Goal: Information Seeking & Learning: Learn about a topic

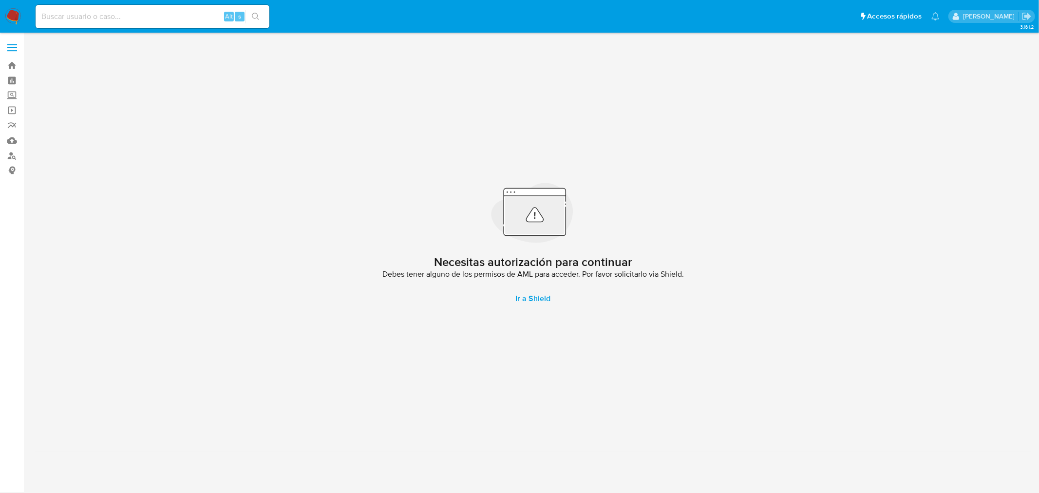
click at [130, 19] on input at bounding box center [153, 16] width 234 height 13
paste input "[EMAIL_ADDRESS][DOMAIN_NAME]"
type input "[EMAIL_ADDRESS][DOMAIN_NAME]"
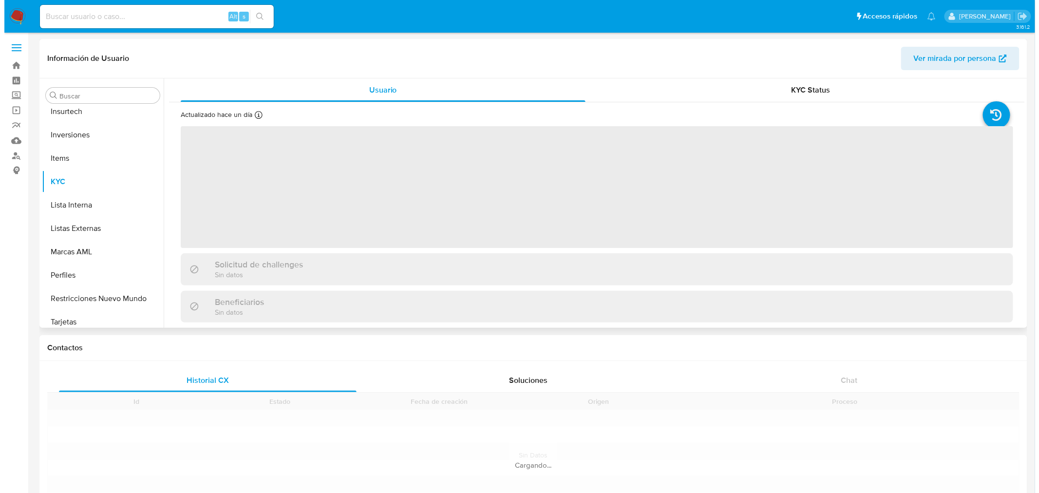
scroll to position [504, 0]
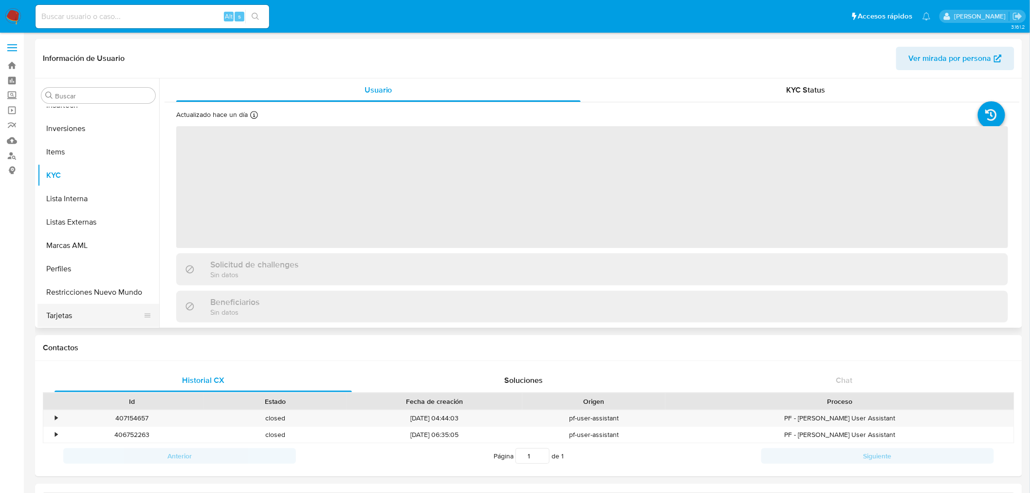
scroll to position [505, 0]
click at [67, 278] on button "Perfiles" at bounding box center [94, 268] width 114 height 23
select select "10"
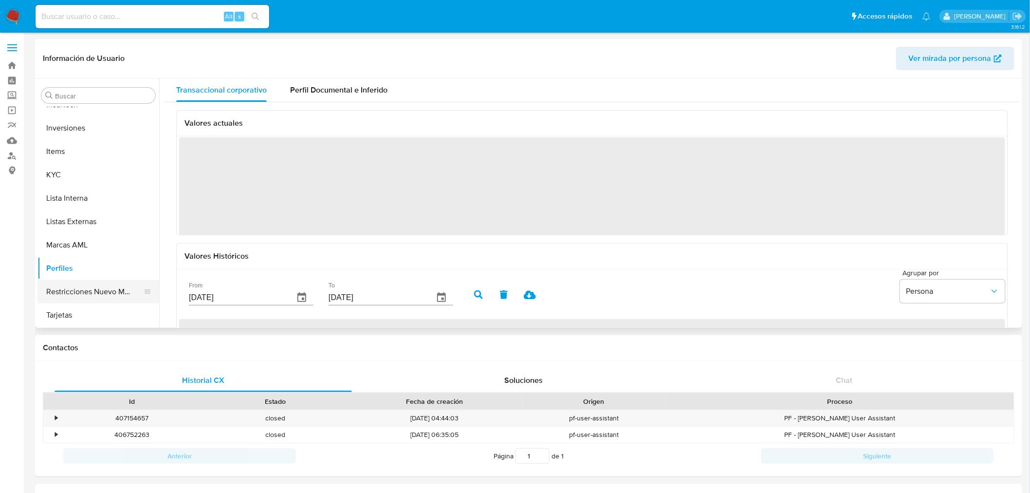
click at [74, 286] on button "Restricciones Nuevo Mundo" at bounding box center [94, 291] width 114 height 23
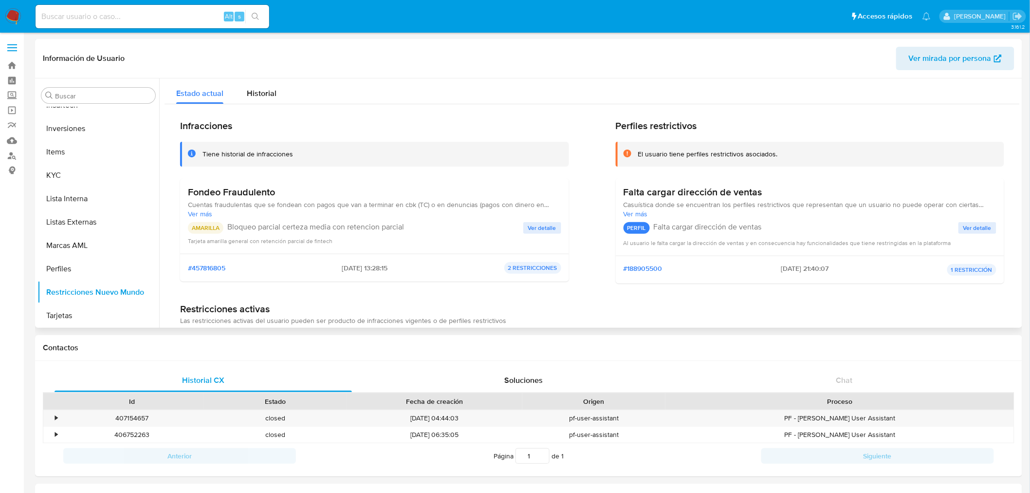
scroll to position [0, 0]
click at [266, 96] on span "Historial" at bounding box center [262, 93] width 30 height 11
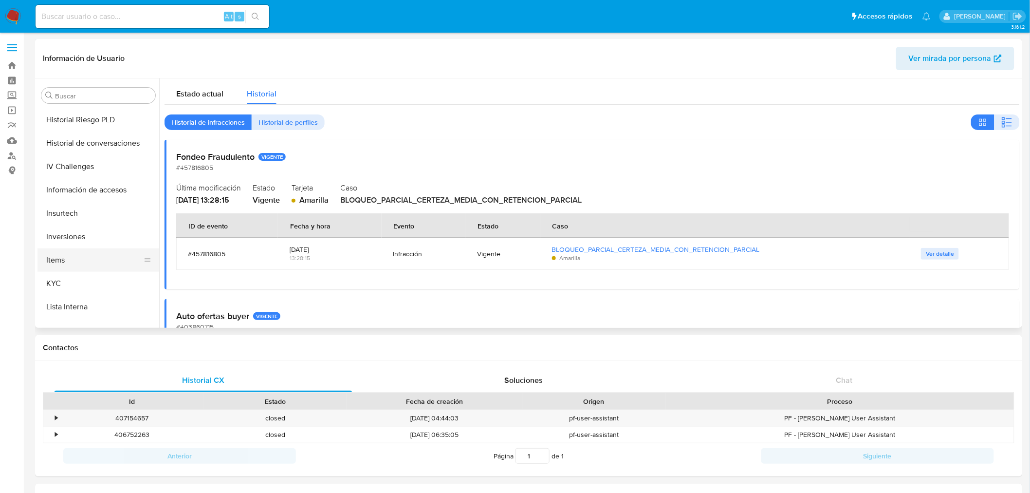
scroll to position [504, 0]
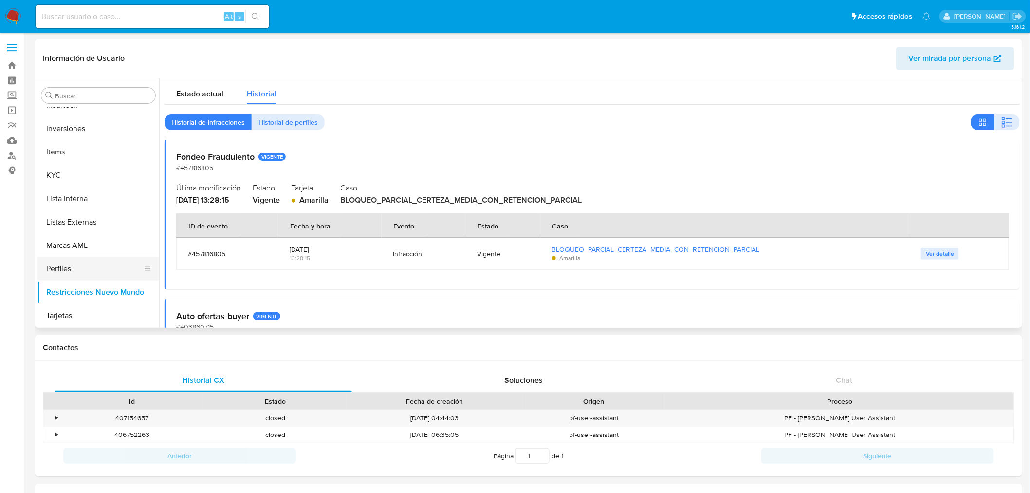
click at [61, 271] on button "Perfiles" at bounding box center [94, 268] width 114 height 23
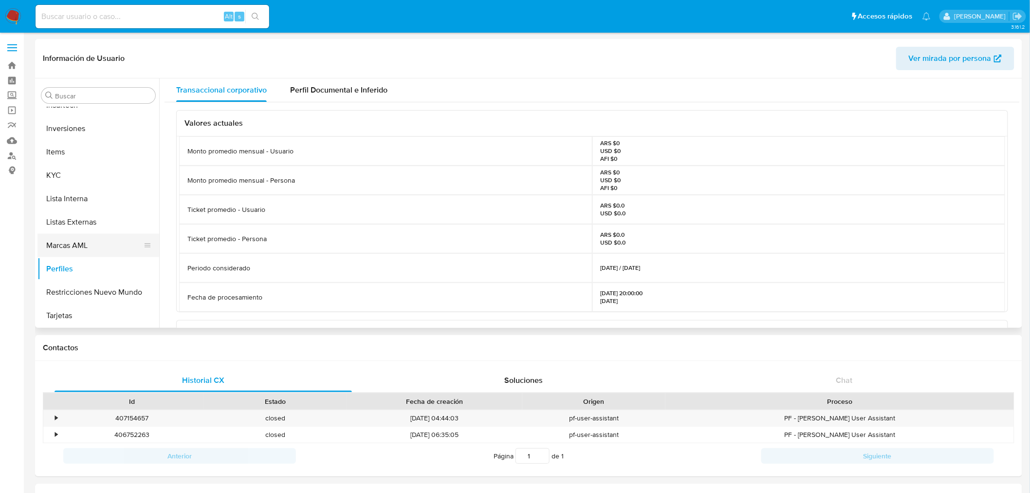
click at [67, 242] on button "Marcas AML" at bounding box center [94, 245] width 114 height 23
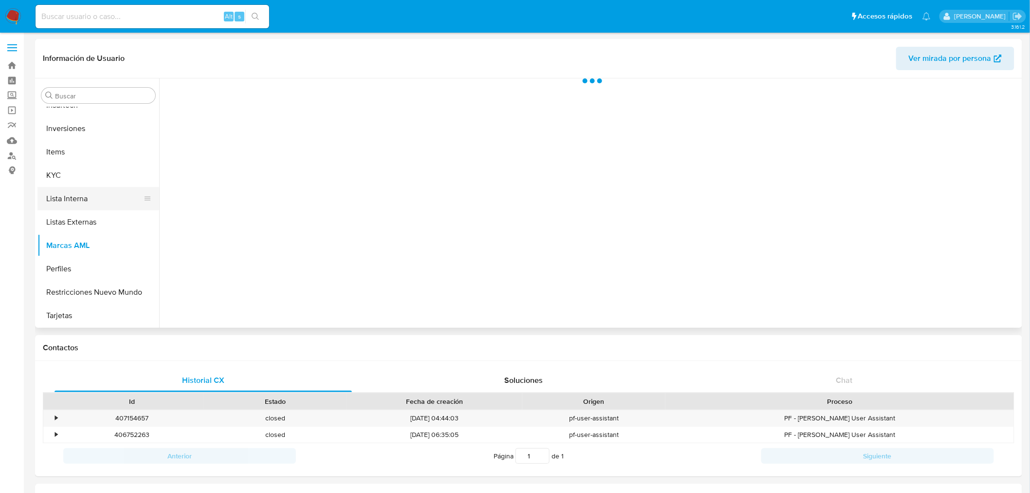
click at [64, 204] on button "Lista Interna" at bounding box center [94, 198] width 114 height 23
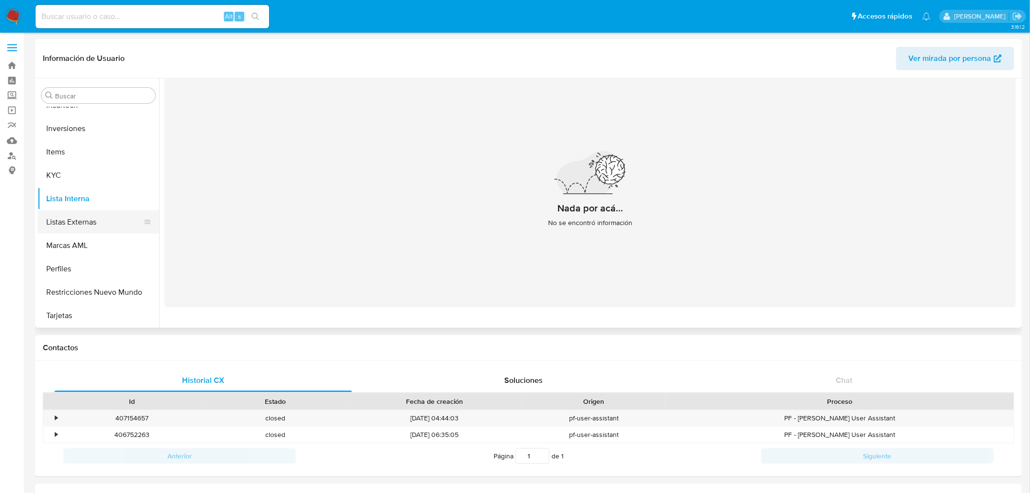
click at [66, 219] on button "Listas Externas" at bounding box center [94, 221] width 114 height 23
click at [59, 173] on button "KYC" at bounding box center [94, 175] width 114 height 23
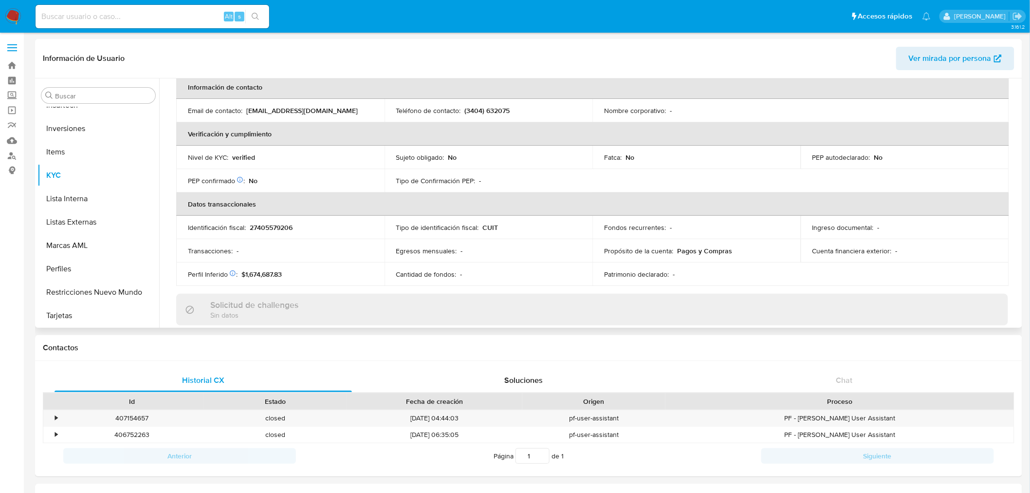
scroll to position [0, 0]
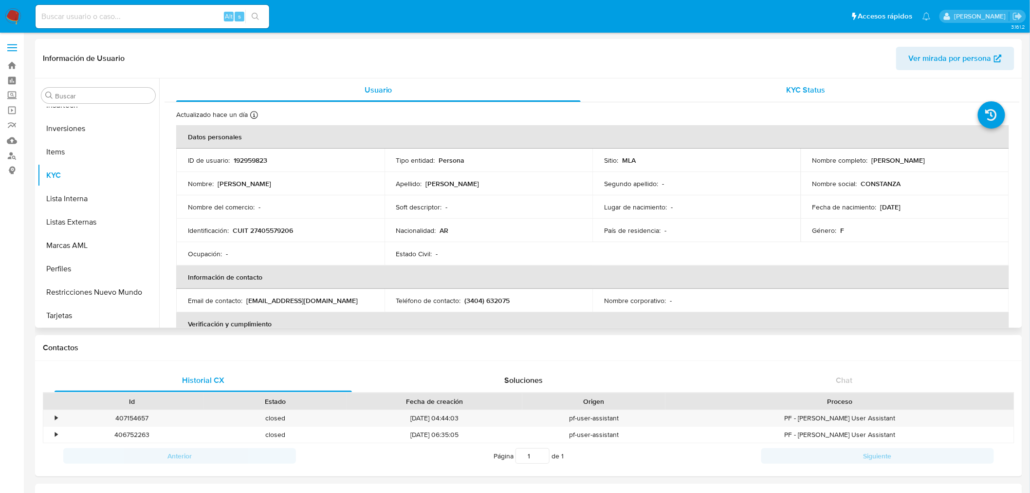
drag, startPoint x: 796, startPoint y: 77, endPoint x: 800, endPoint y: 87, distance: 10.7
click at [798, 81] on div "Información de Usuario Ver mirada por persona Buscar Anticipos de dinero Aproba…" at bounding box center [528, 183] width 987 height 289
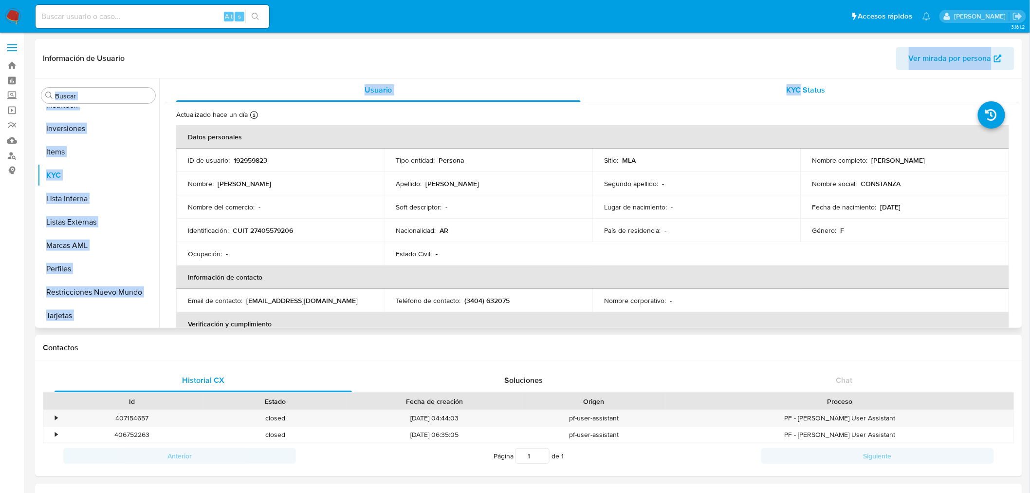
click at [800, 87] on span "KYC Status" at bounding box center [806, 89] width 39 height 11
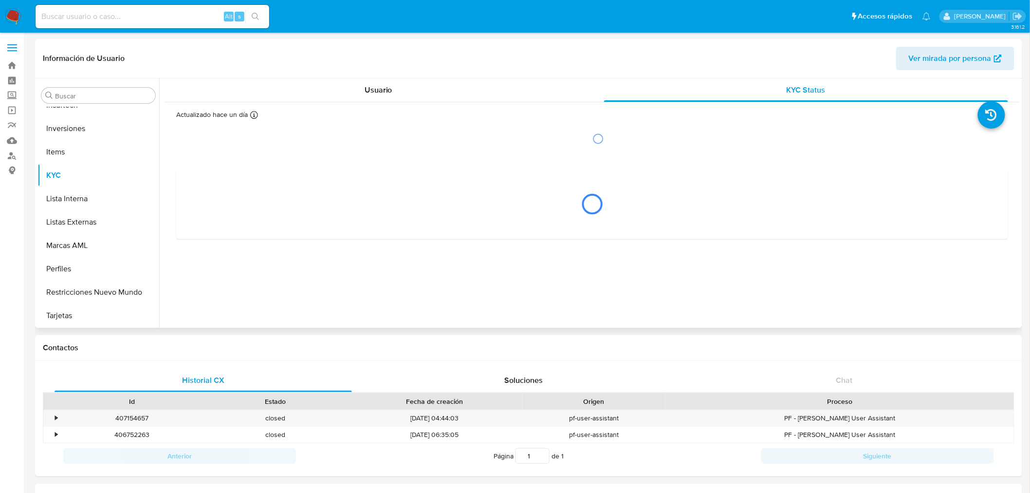
click at [483, 55] on header "Información de Usuario Ver mirada por persona" at bounding box center [529, 58] width 972 height 23
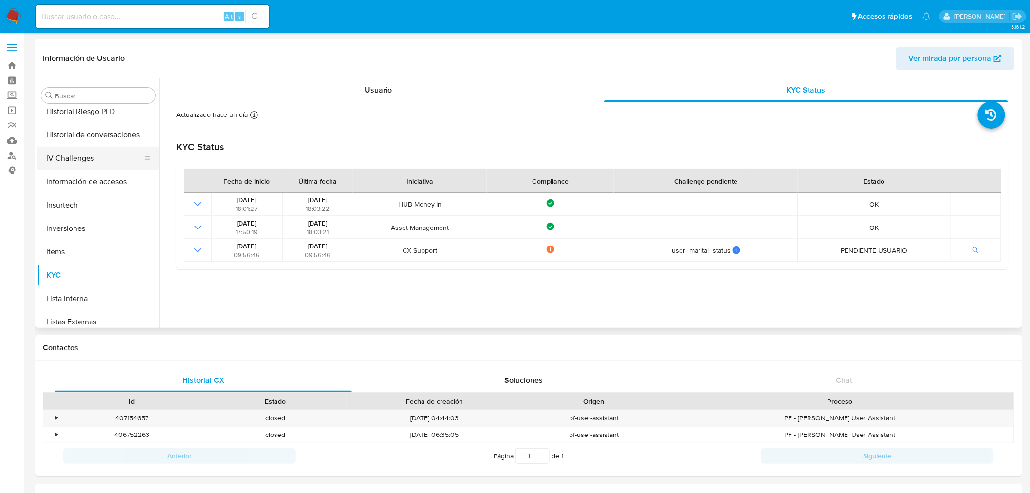
scroll to position [342, 0]
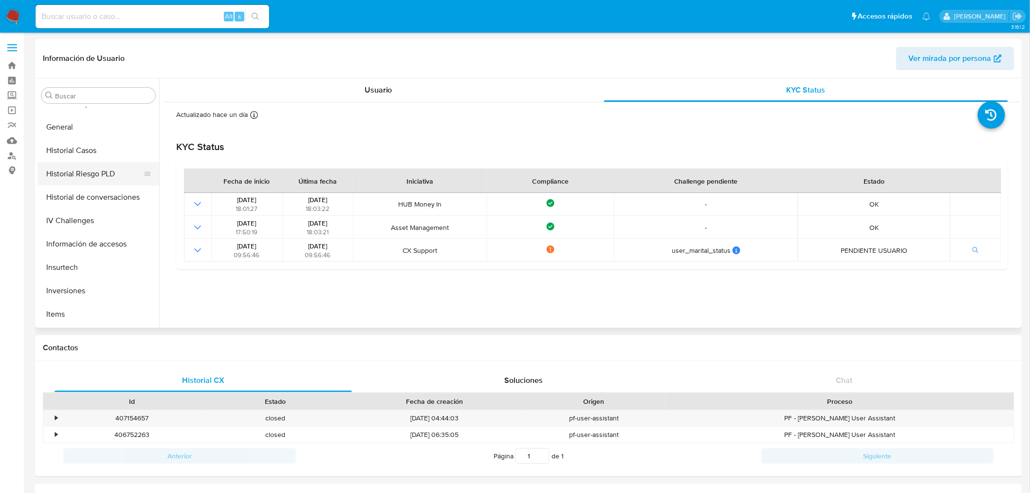
click at [57, 162] on button "Historial Riesgo PLD" at bounding box center [94, 173] width 114 height 23
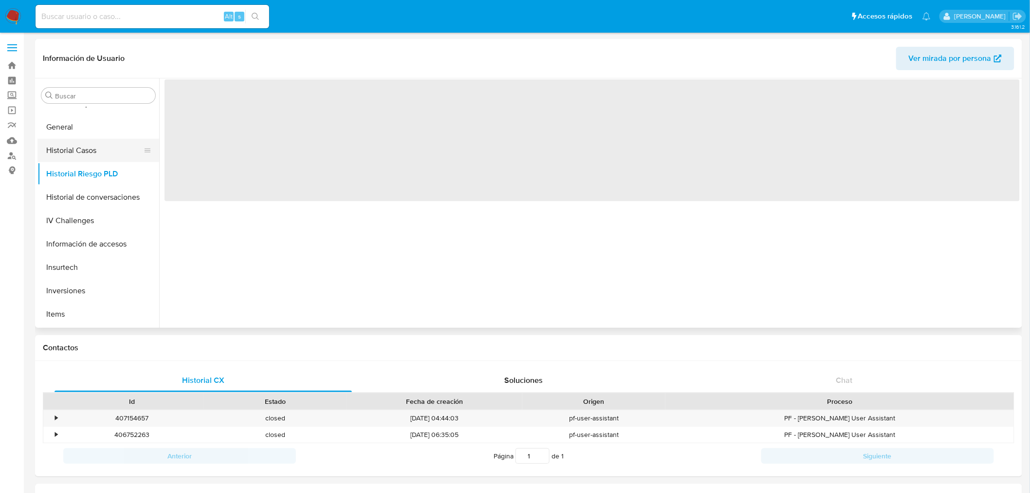
click at [60, 150] on button "Historial Casos" at bounding box center [94, 150] width 114 height 23
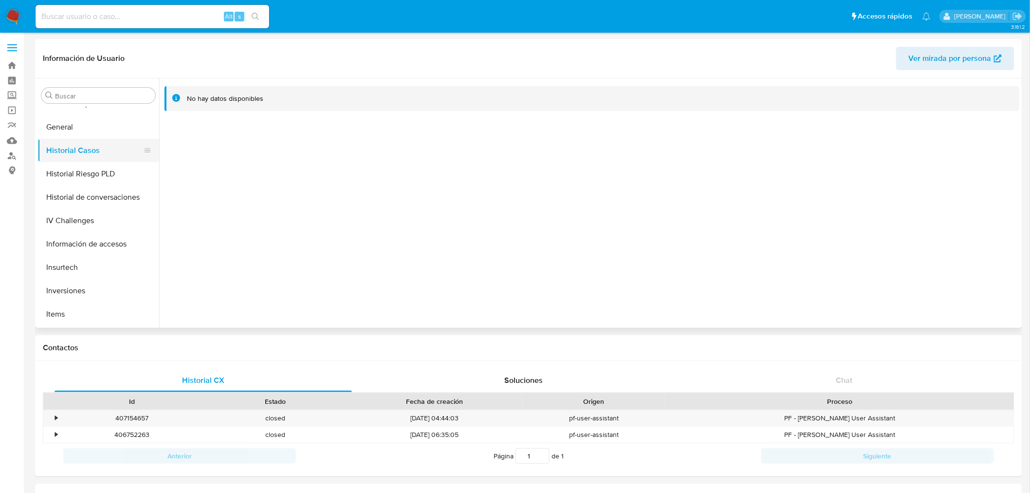
click at [75, 156] on button "Historial Casos" at bounding box center [94, 150] width 114 height 23
click at [76, 174] on button "Historial Riesgo PLD" at bounding box center [94, 173] width 114 height 23
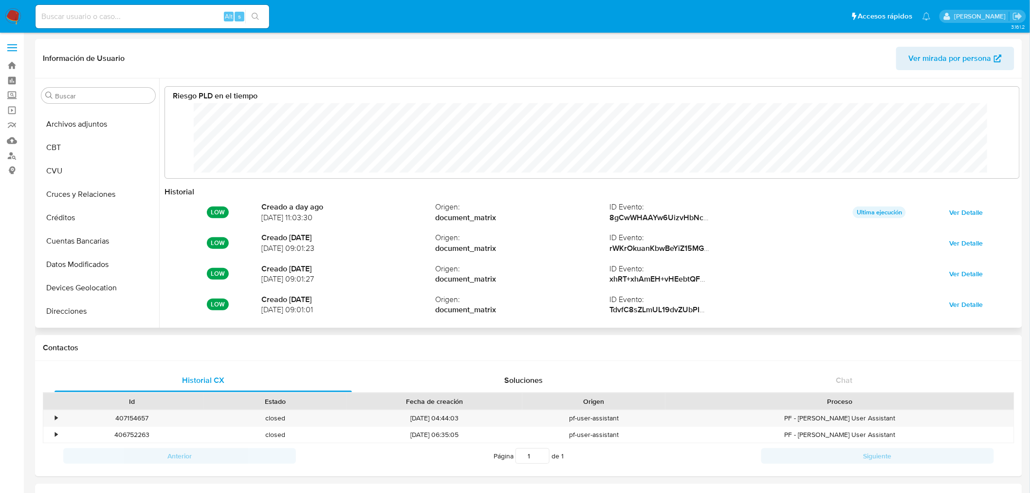
scroll to position [162, 0]
click at [80, 216] on button "Direcciones" at bounding box center [94, 213] width 114 height 23
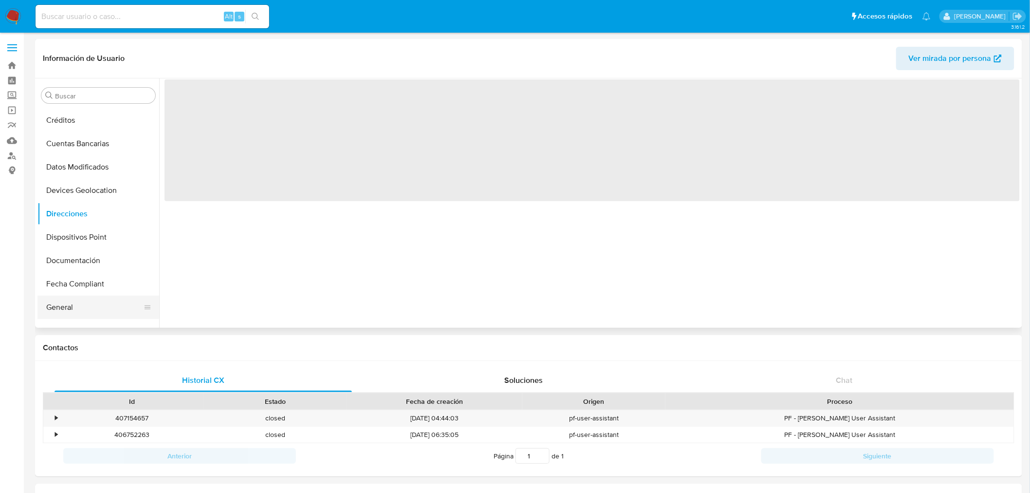
click at [77, 308] on button "General" at bounding box center [94, 307] width 114 height 23
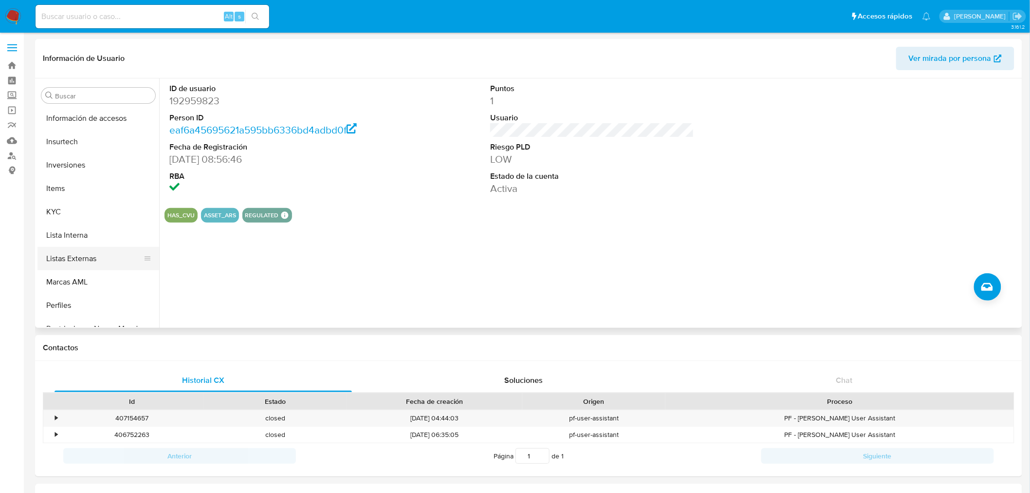
scroll to position [505, 0]
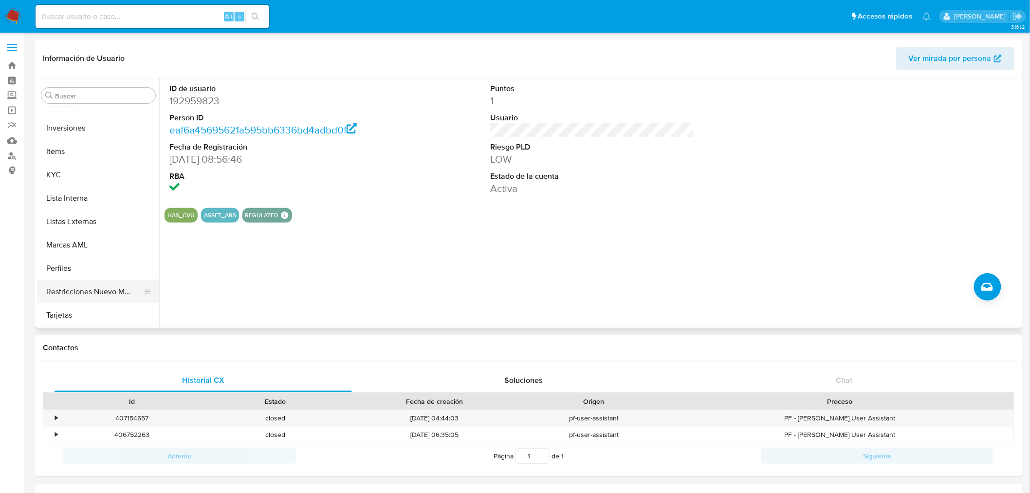
click at [84, 295] on button "Restricciones Nuevo Mundo" at bounding box center [94, 291] width 114 height 23
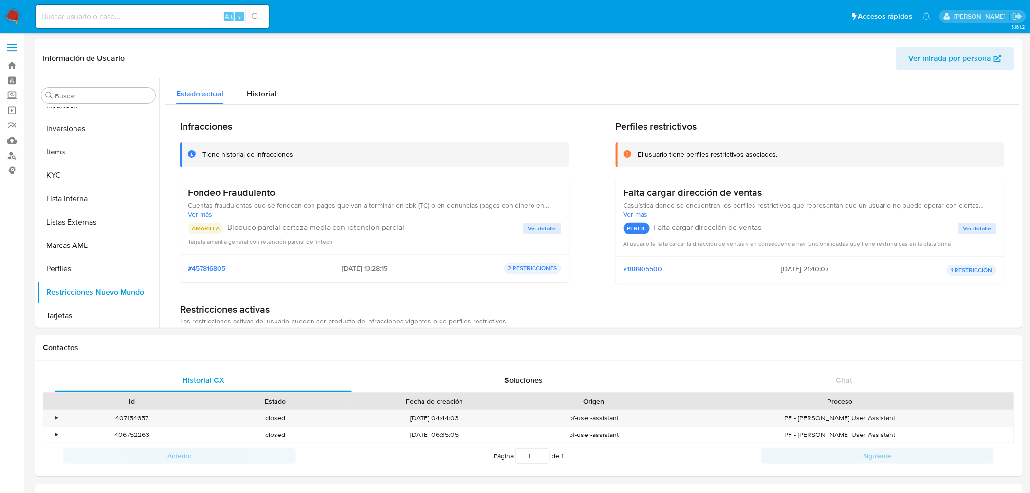
scroll to position [504, 0]
click at [526, 269] on p "2 RESTRICCIONES" at bounding box center [532, 268] width 57 height 12
drag, startPoint x: 700, startPoint y: 231, endPoint x: 791, endPoint y: 225, distance: 91.8
click at [791, 225] on div "PERFIL Falta cargar dirección de ventas Ver detalle" at bounding box center [810, 228] width 373 height 19
click at [822, 226] on div "PERFIL Falta cargar dirección de ventas Ver detalle" at bounding box center [810, 228] width 373 height 19
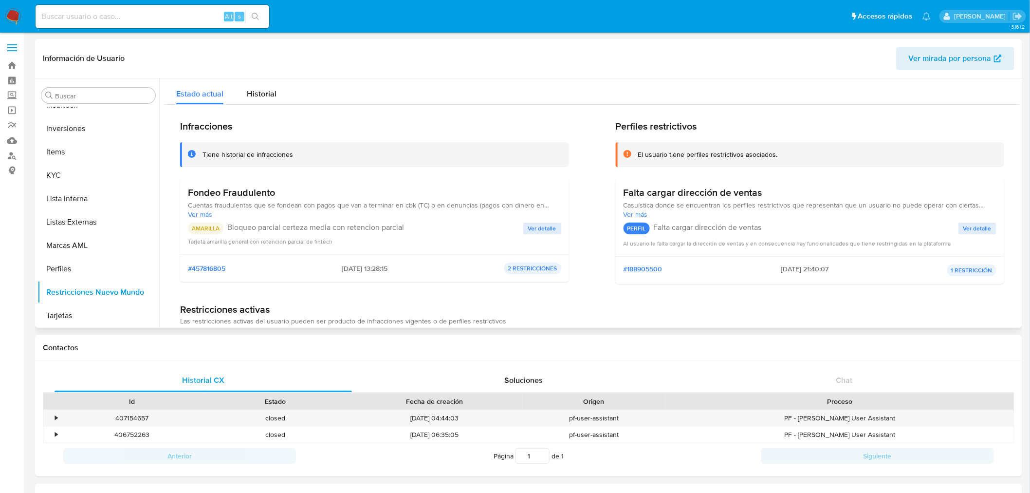
click at [210, 215] on span "Ver más" at bounding box center [374, 214] width 373 height 9
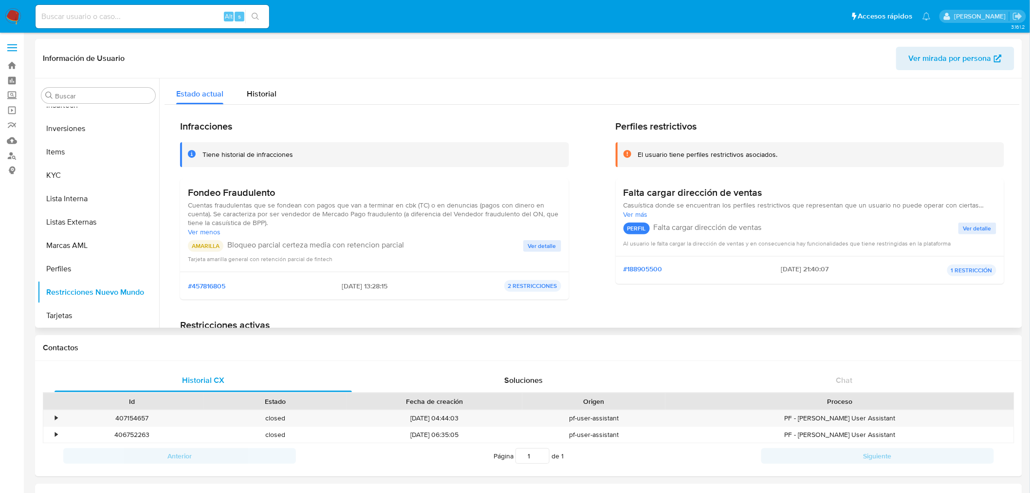
drag, startPoint x: 403, startPoint y: 203, endPoint x: 411, endPoint y: 204, distance: 9.0
click at [411, 204] on span "Cuentas fraudulentas que se fondean con pagos que van a terminar en cbk (TC) o …" at bounding box center [374, 214] width 373 height 26
drag, startPoint x: 269, startPoint y: 216, endPoint x: 398, endPoint y: 213, distance: 128.6
click at [398, 213] on span "Cuentas fraudulentas que se fondean con pagos que van a terminar en cbk (TC) o …" at bounding box center [374, 214] width 373 height 26
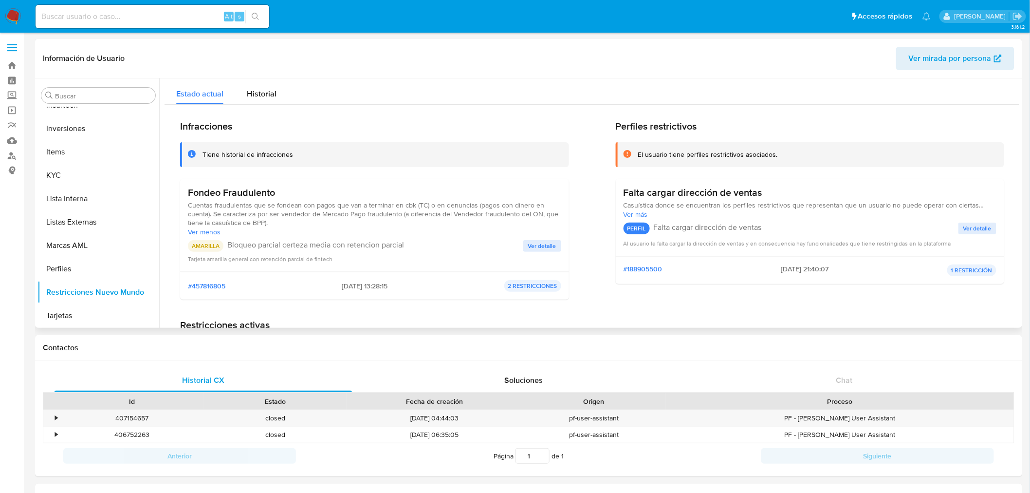
click at [401, 221] on span "Cuentas fraudulentas que se fondean con pagos que van a terminar en cbk (TC) o …" at bounding box center [374, 214] width 373 height 26
click at [542, 246] on span "Ver detalle" at bounding box center [542, 246] width 28 height 10
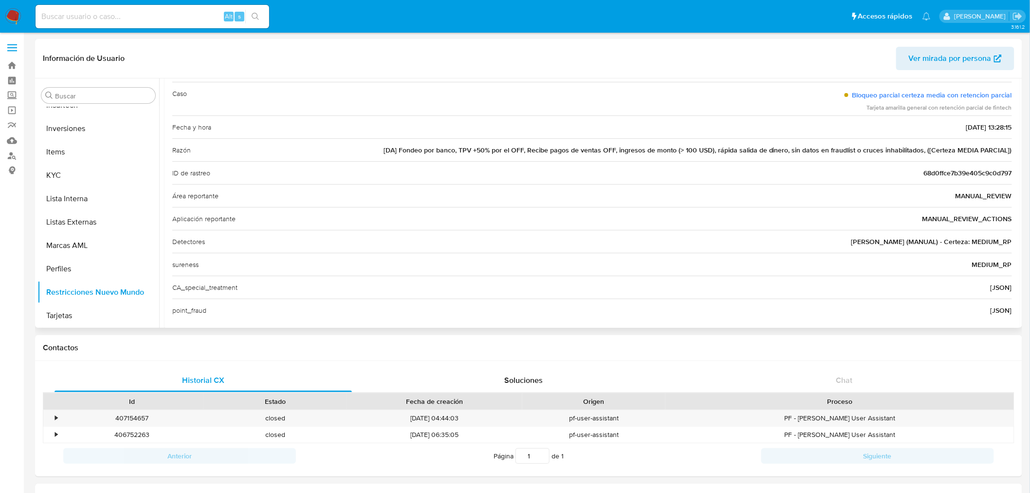
scroll to position [102, 0]
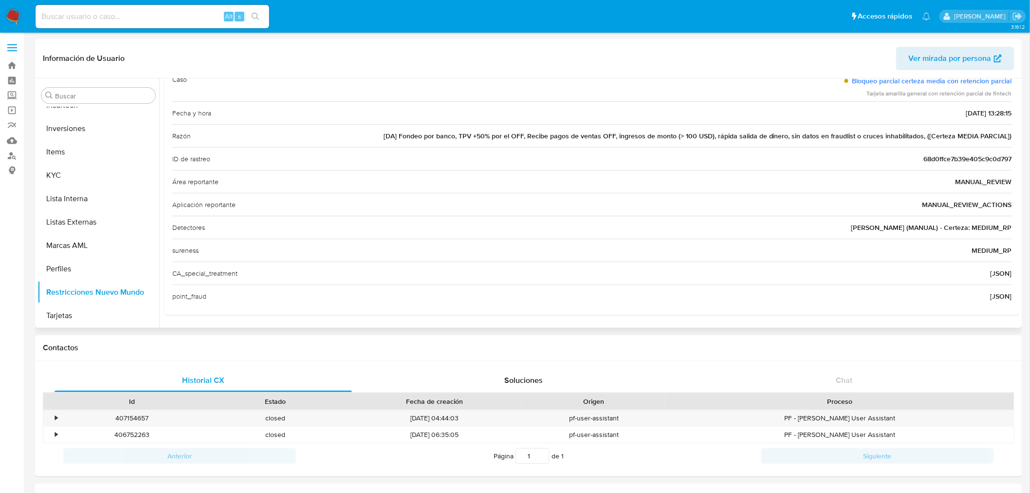
click at [891, 228] on span "abella (MANUAL) - Certeza: MEDIUM_RP" at bounding box center [932, 228] width 161 height 10
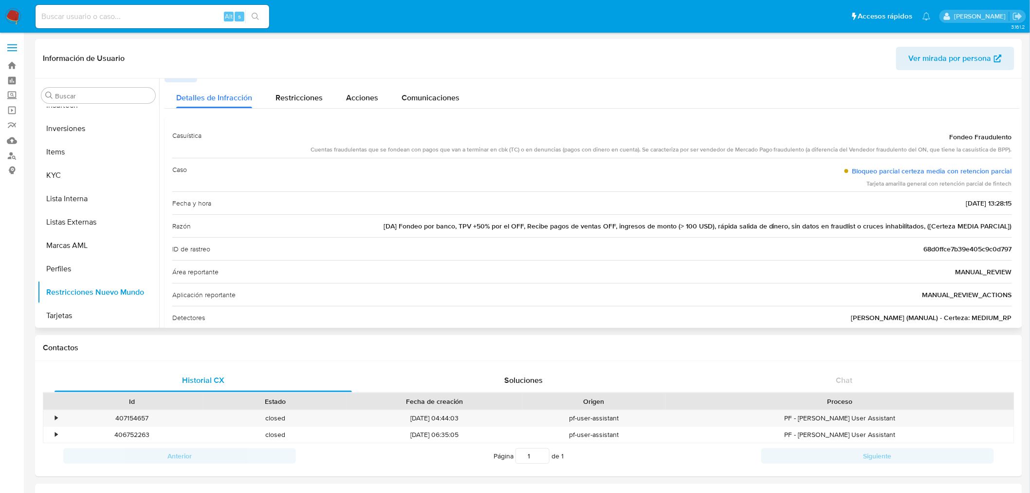
scroll to position [0, 0]
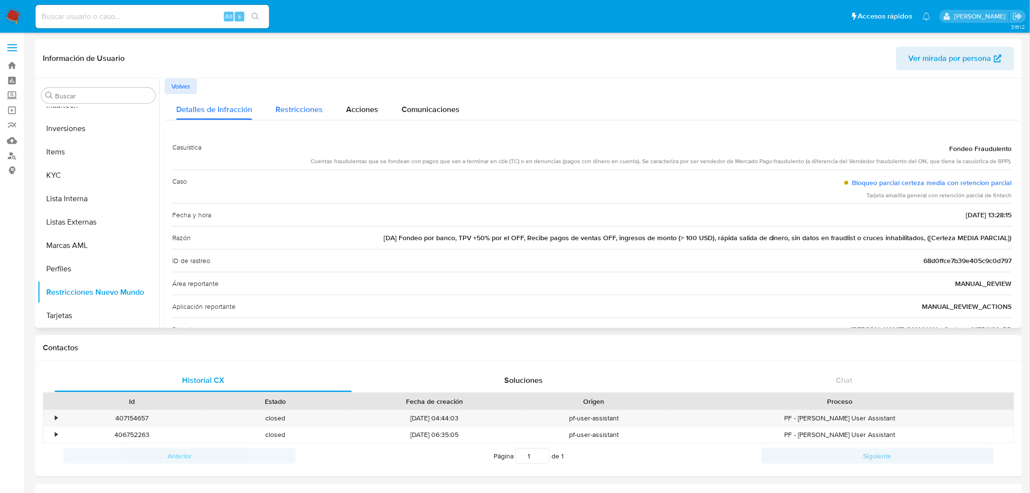
click at [309, 109] on span "Restricciones" at bounding box center [299, 109] width 47 height 11
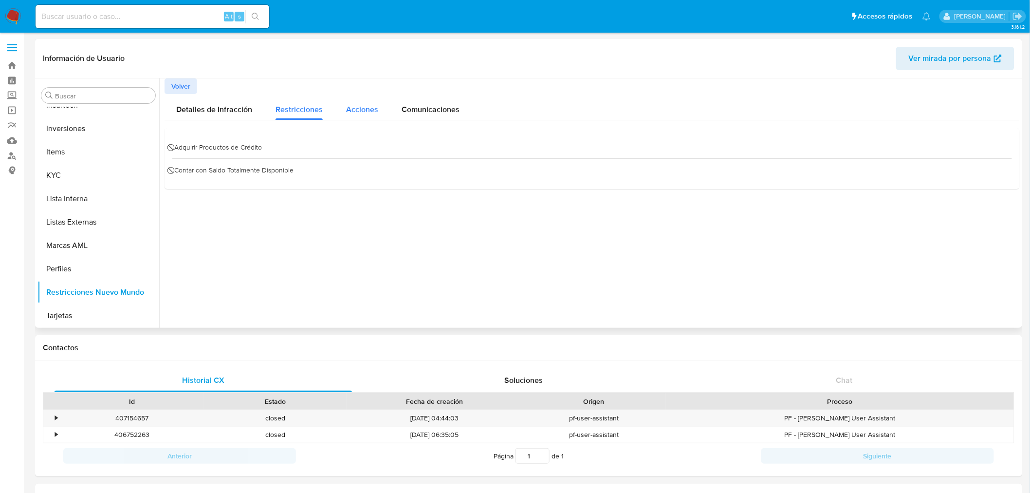
click at [352, 114] on span "Acciones" at bounding box center [362, 109] width 32 height 11
click at [424, 110] on span "Comunicaciones" at bounding box center [431, 109] width 58 height 11
click at [351, 105] on span "Acciones" at bounding box center [362, 109] width 32 height 11
click at [218, 93] on div "Volver" at bounding box center [592, 86] width 855 height 16
click at [206, 106] on span "Detalles de Infracción" at bounding box center [214, 109] width 76 height 11
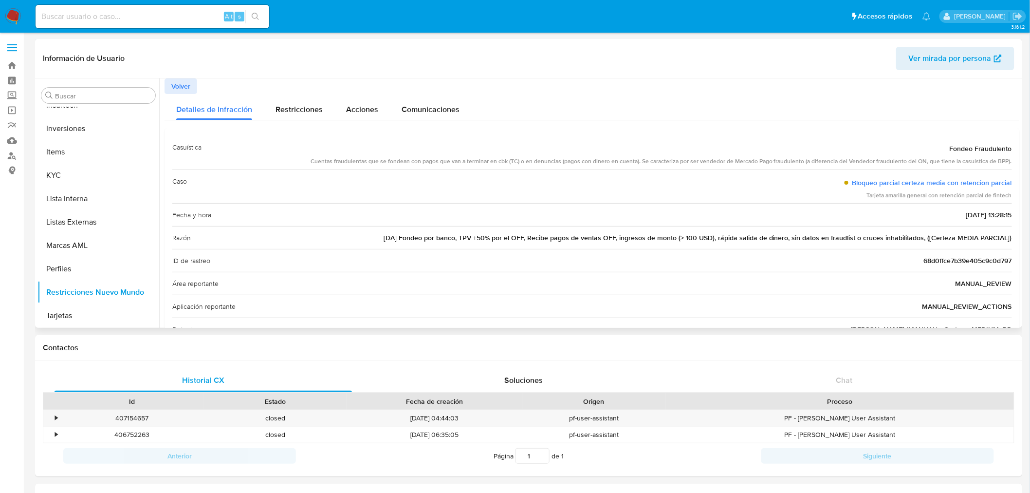
drag, startPoint x: 538, startPoint y: 223, endPoint x: 565, endPoint y: 254, distance: 41.0
click at [553, 230] on div "Razón [DA] Fondeo por banco, TPV +50% por el OFF, Recibe pagos de ventas OFF, i…" at bounding box center [592, 237] width 840 height 23
click at [567, 256] on div "ID de rastreo 68d0ffce7b39e405c9c0d797" at bounding box center [592, 260] width 840 height 23
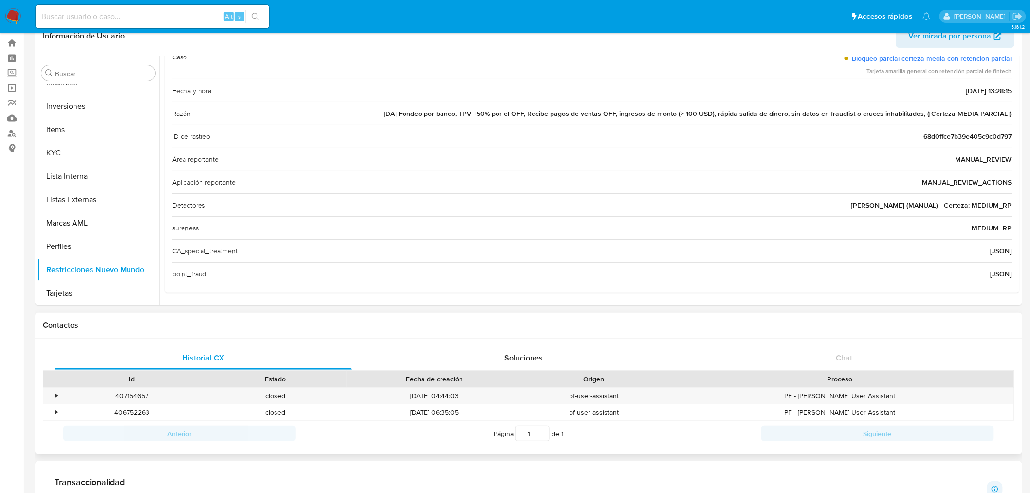
scroll to position [108, 0]
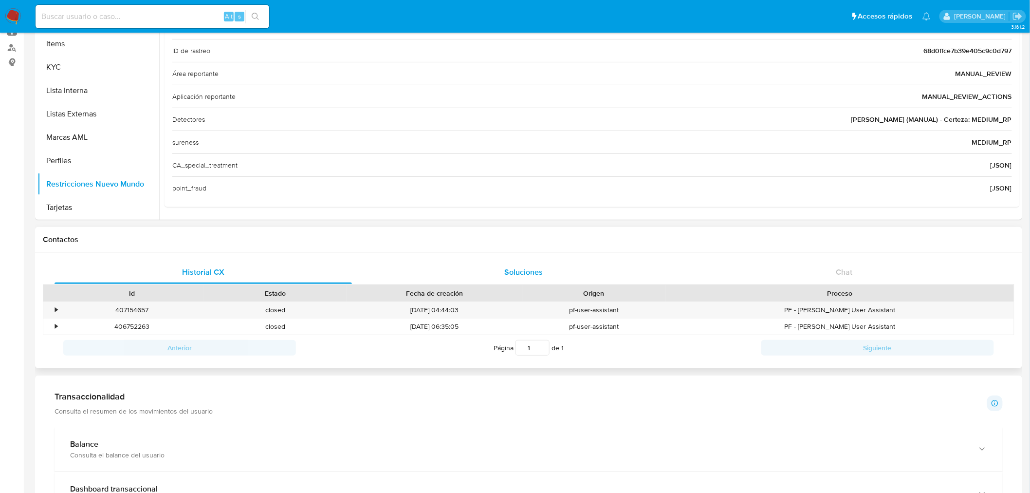
click at [515, 267] on span "Soluciones" at bounding box center [524, 271] width 38 height 11
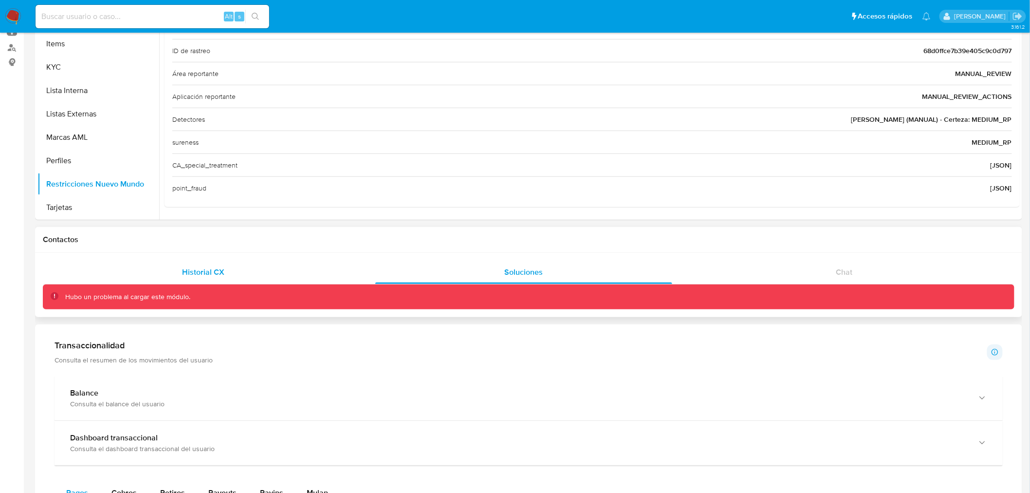
click at [211, 273] on span "Historial CX" at bounding box center [203, 271] width 42 height 11
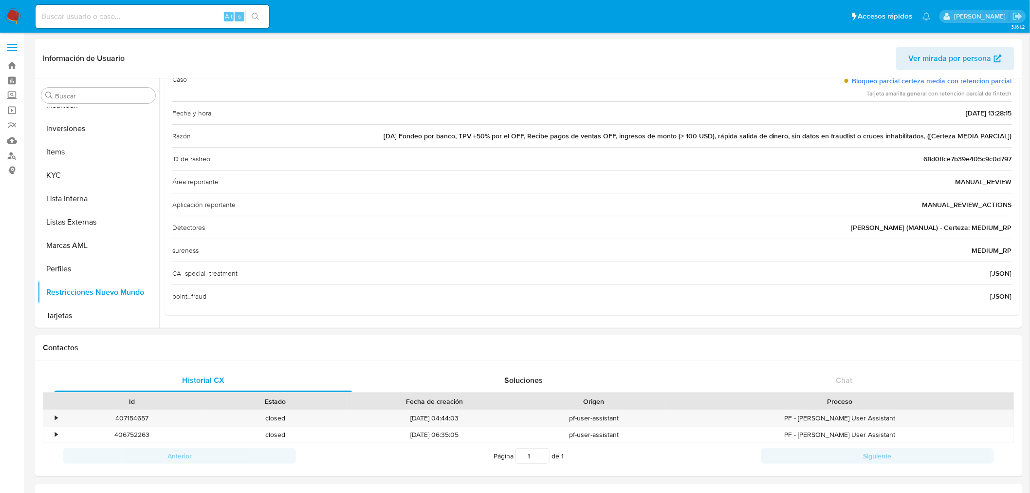
scroll to position [0, 0]
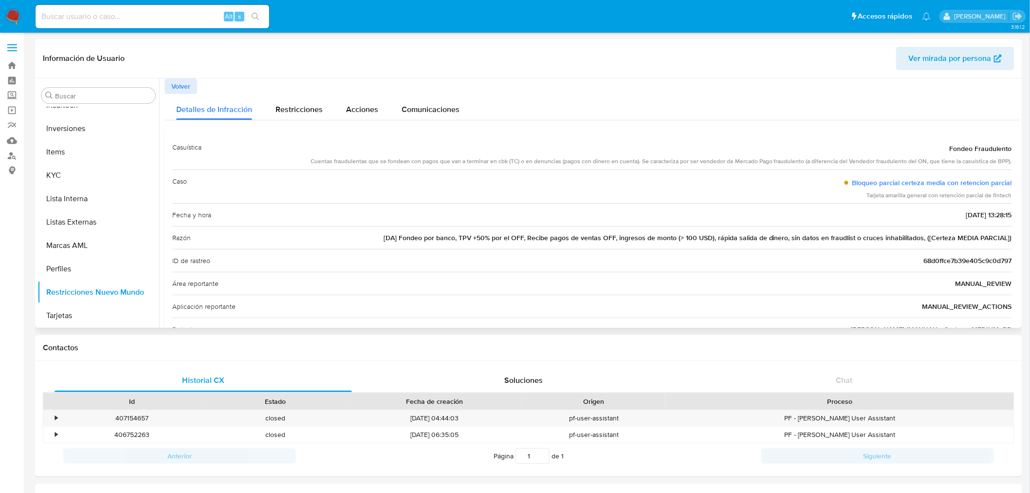
click at [181, 82] on span "Volver" at bounding box center [180, 86] width 19 height 14
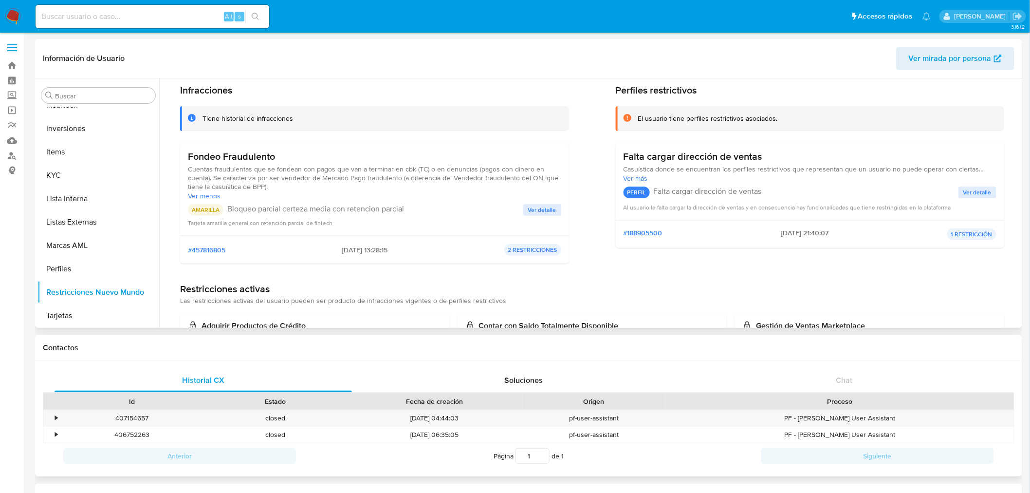
scroll to position [54, 0]
